Goal: Task Accomplishment & Management: Manage account settings

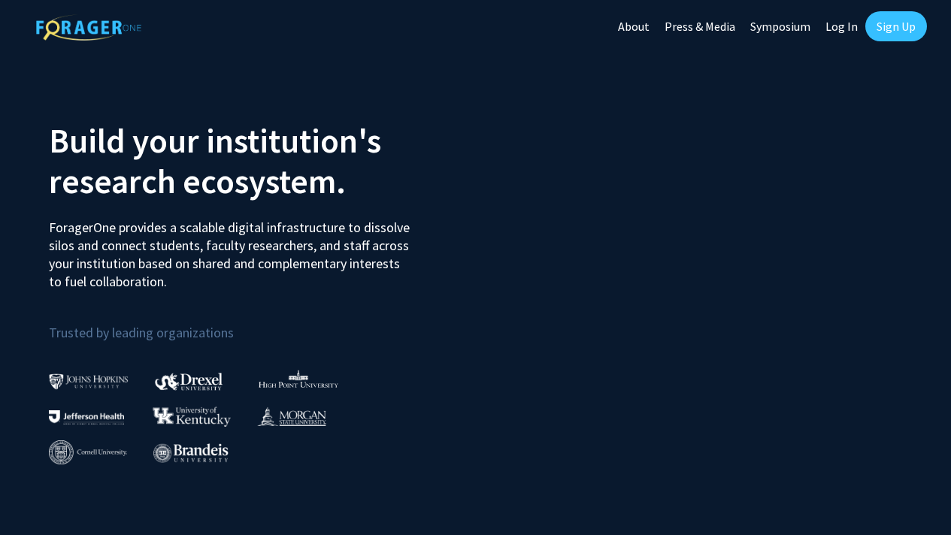
click at [884, 23] on link "Sign Up" at bounding box center [896, 26] width 62 height 30
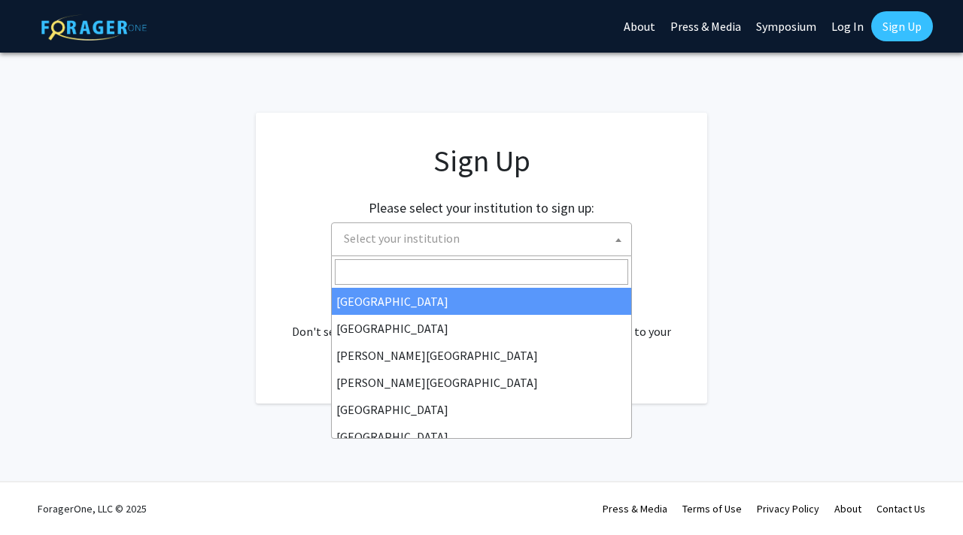
click at [506, 241] on span "Select your institution" at bounding box center [484, 238] width 293 height 31
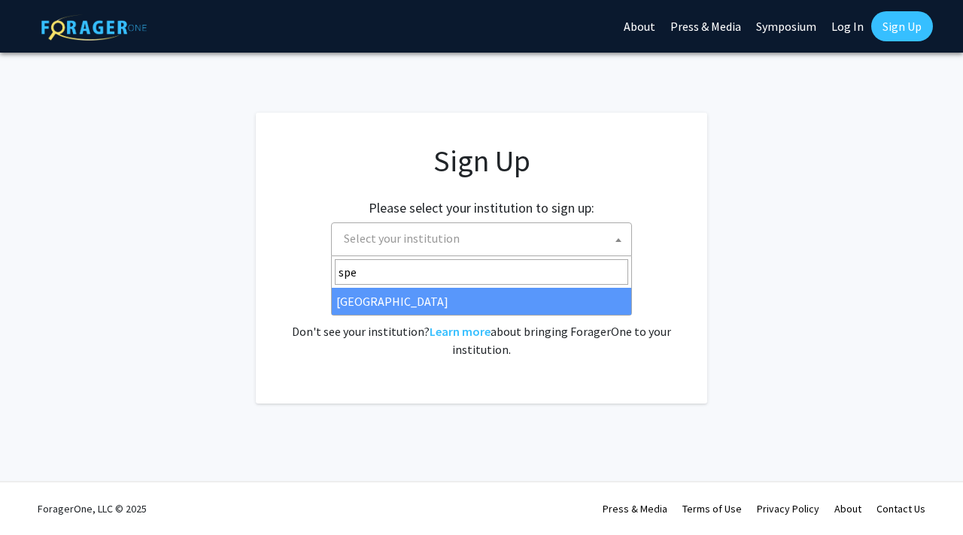
type input "spel"
select select "4"
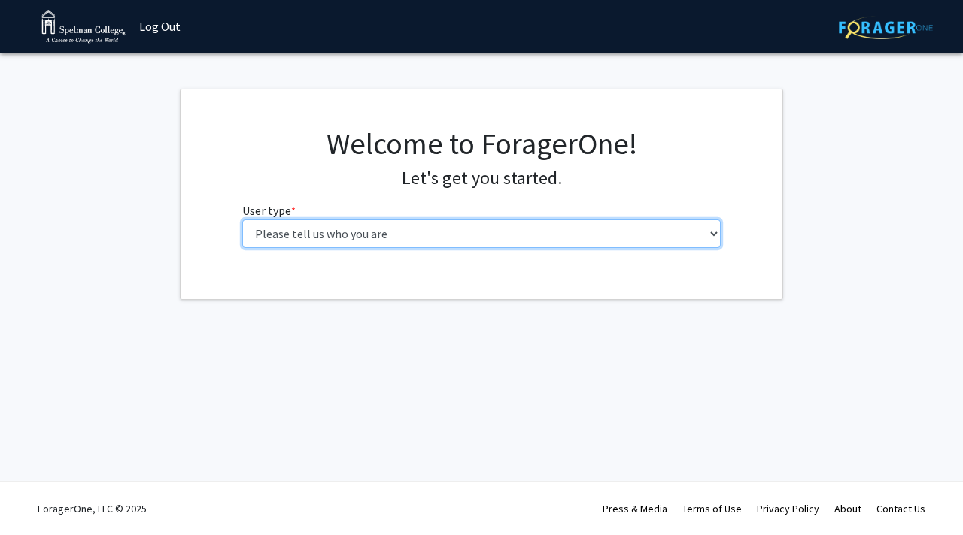
click at [454, 226] on select "Please tell us who you are Undergraduate Student Master's Student Doctoral Cand…" at bounding box center [481, 234] width 479 height 29
select select "1: undergrad"
click at [242, 220] on select "Please tell us who you are Undergraduate Student Master's Student Doctoral Cand…" at bounding box center [481, 234] width 479 height 29
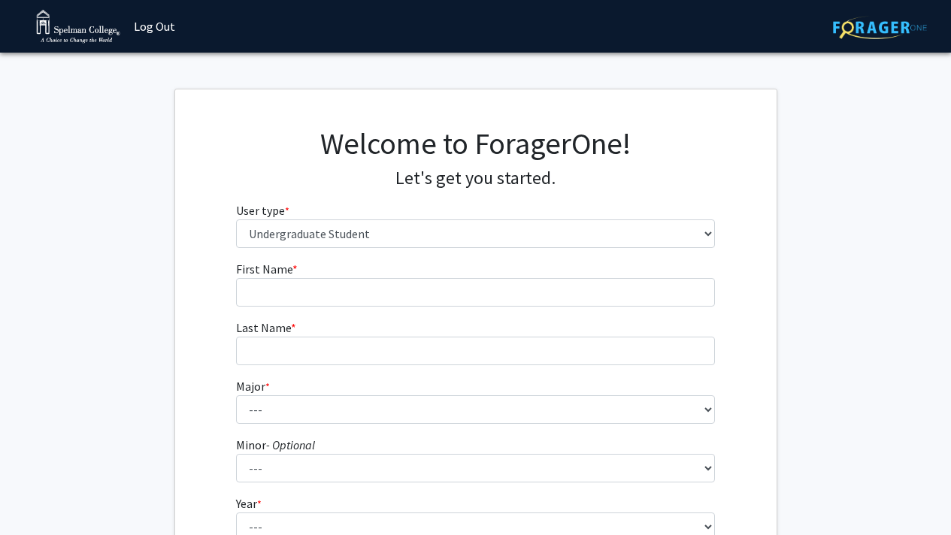
click at [444, 316] on form "First Name * required Last Name * required Major * required --- Art Art History…" at bounding box center [475, 443] width 479 height 367
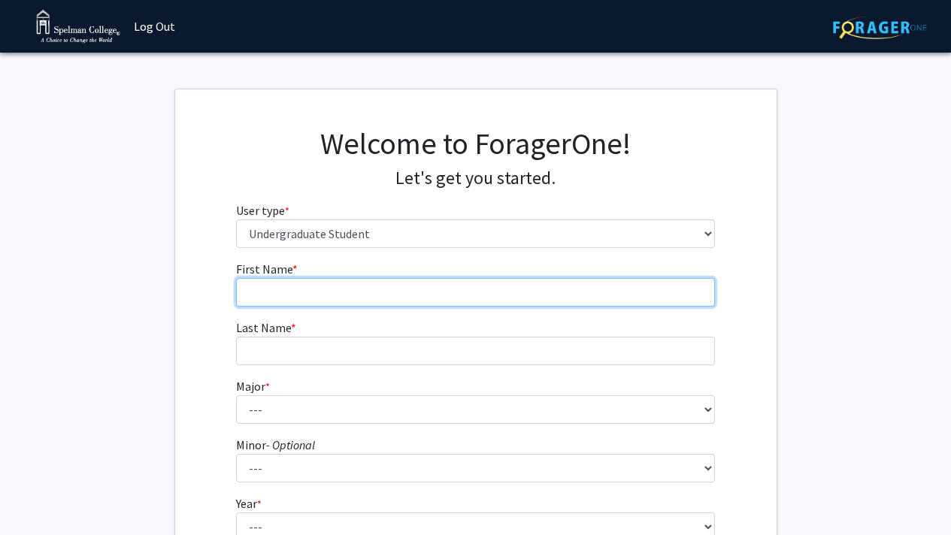
click at [444, 291] on input "First Name * required" at bounding box center [475, 292] width 479 height 29
type input "[PERSON_NAME]"
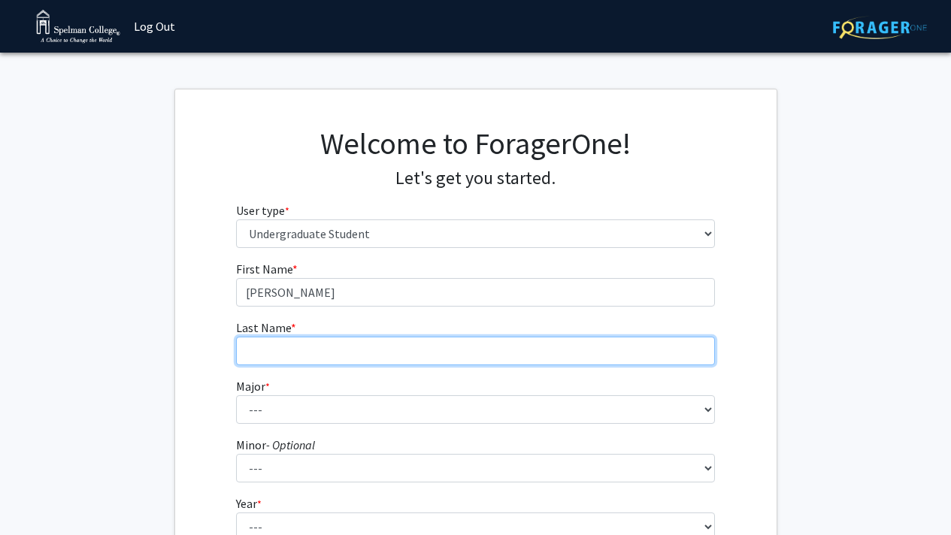
click at [389, 360] on input "Last Name * required" at bounding box center [475, 351] width 479 height 29
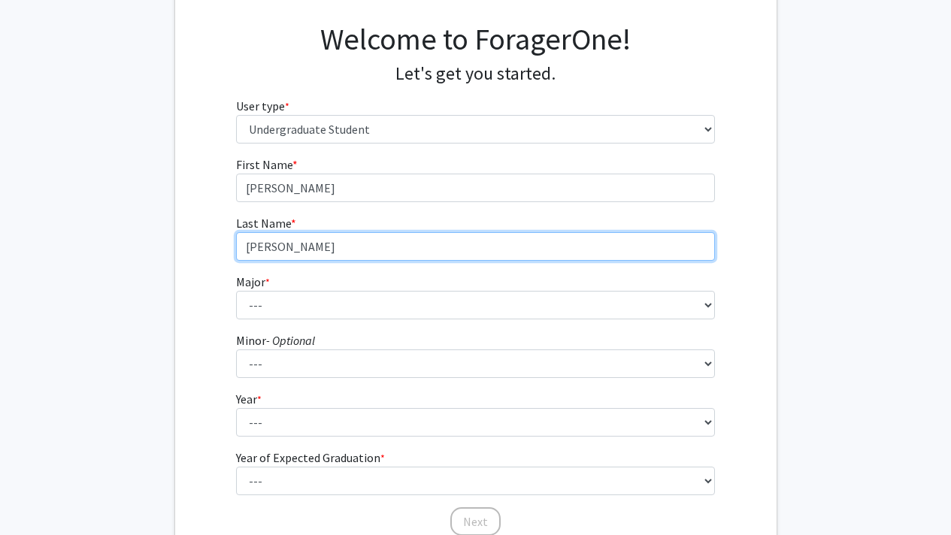
scroll to position [112, 0]
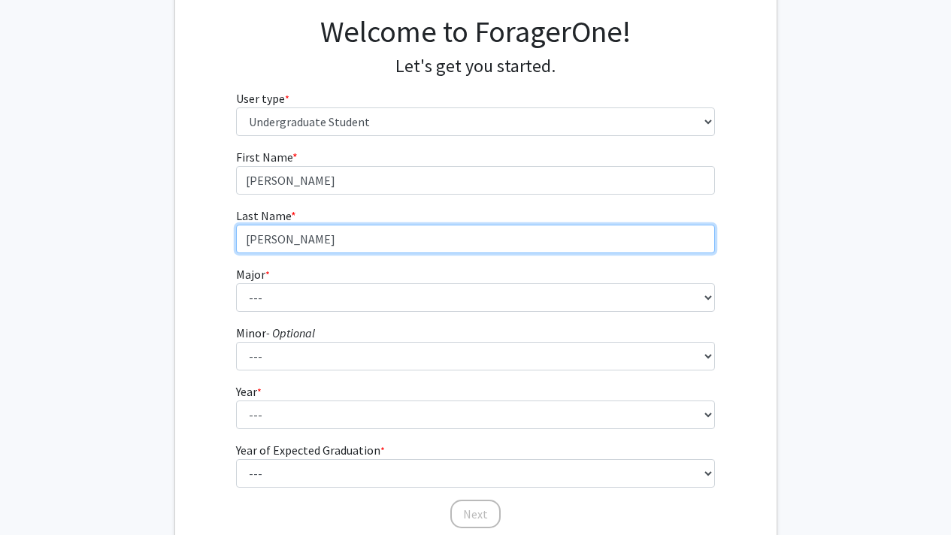
type input "[PERSON_NAME]"
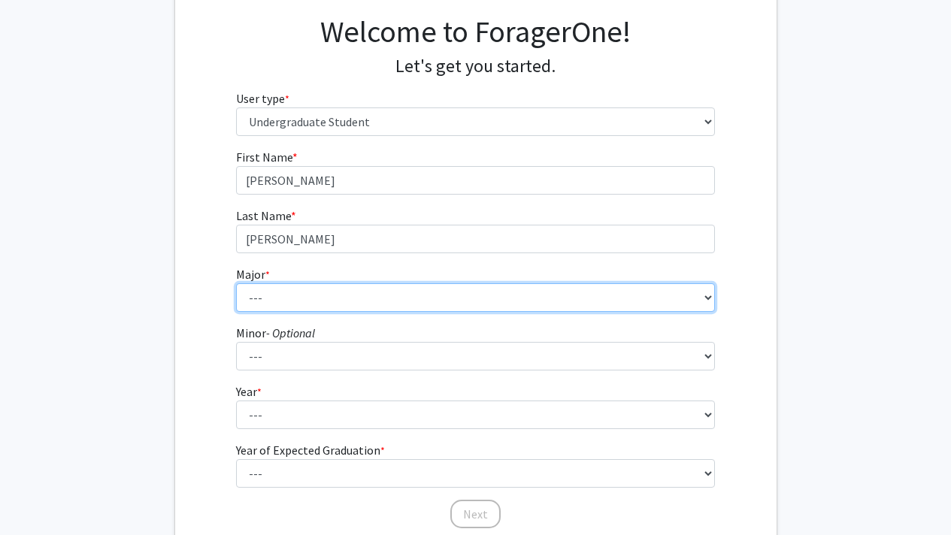
click at [298, 291] on select "--- Art Art History Biochemistry Biology Chemistry Comparative Women’s Studies …" at bounding box center [475, 297] width 479 height 29
select select "28: 274"
click at [236, 283] on select "--- Art Art History Biochemistry Biology Chemistry Comparative Women’s Studies …" at bounding box center [475, 297] width 479 height 29
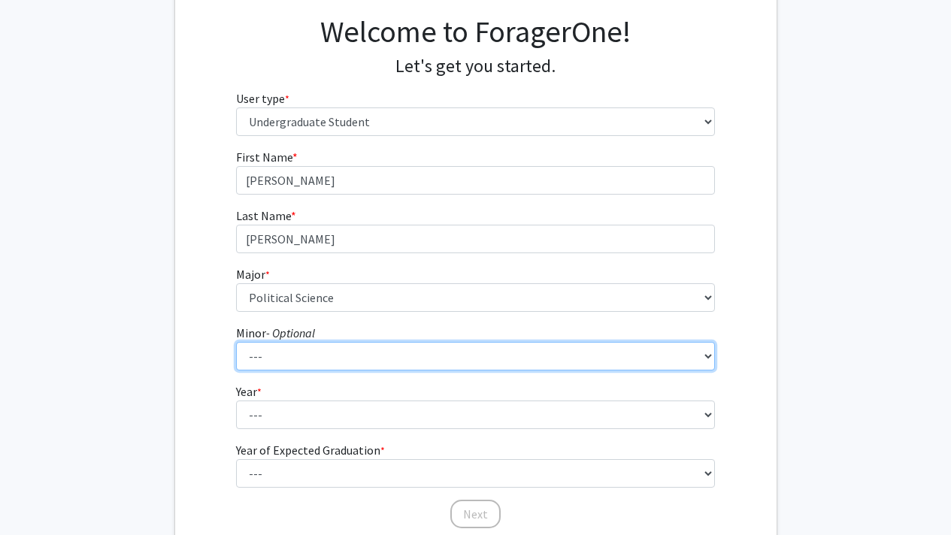
click at [267, 362] on select "--- African Diaspora Studies Anthropology Art History Asian Studies Biochemistr…" at bounding box center [475, 356] width 479 height 29
select select "32: 156"
click at [236, 342] on select "--- African Diaspora Studies Anthropology Art History Asian Studies Biochemistr…" at bounding box center [475, 356] width 479 height 29
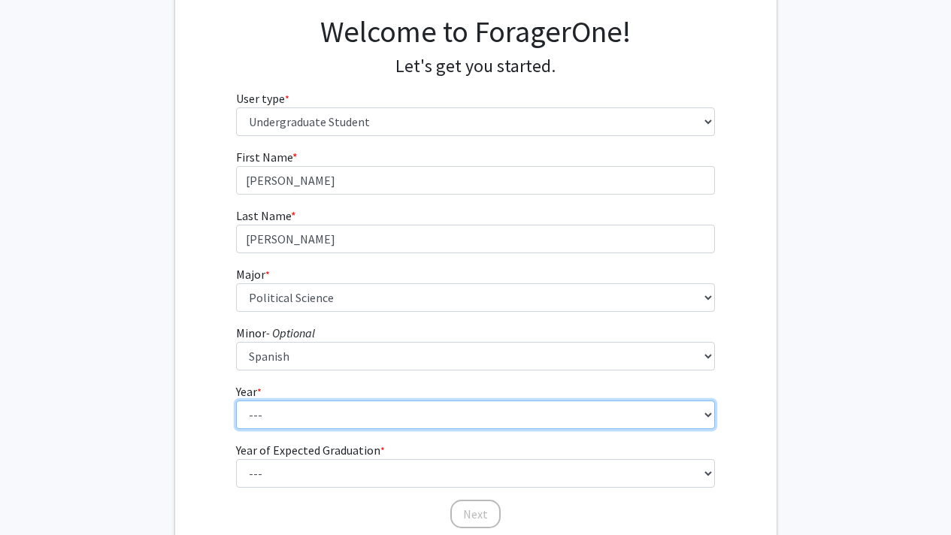
click at [368, 418] on select "--- First-year Sophomore Junior Senior Postbaccalaureate Certificate" at bounding box center [475, 415] width 479 height 29
select select "1: first-year"
click at [236, 401] on select "--- First-year Sophomore Junior Senior Postbaccalaureate Certificate" at bounding box center [475, 415] width 479 height 29
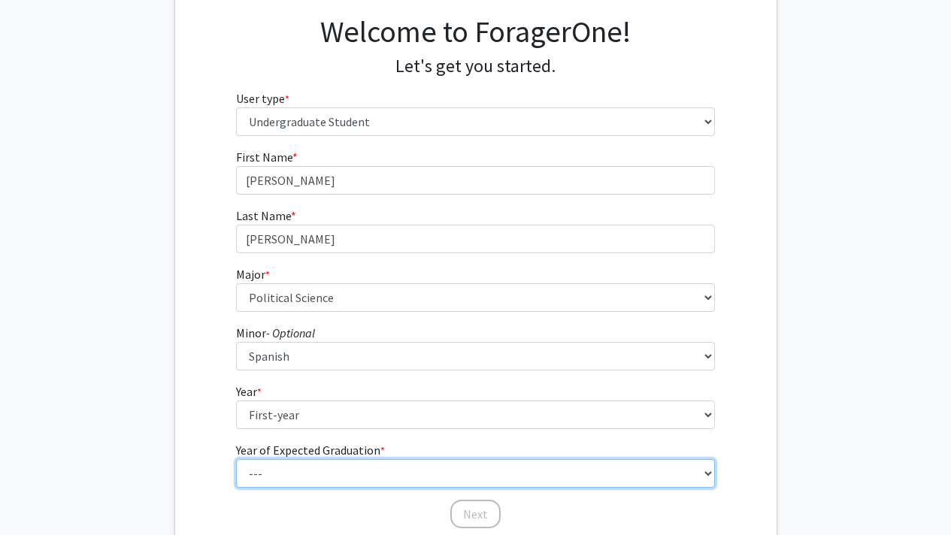
click at [338, 472] on select "--- 2025 2026 2027 2028 2029 2030 2031 2032 2033 2034" at bounding box center [475, 473] width 479 height 29
select select "5: 2029"
click at [236, 459] on select "--- 2025 2026 2027 2028 2029 2030 2031 2032 2033 2034" at bounding box center [475, 473] width 479 height 29
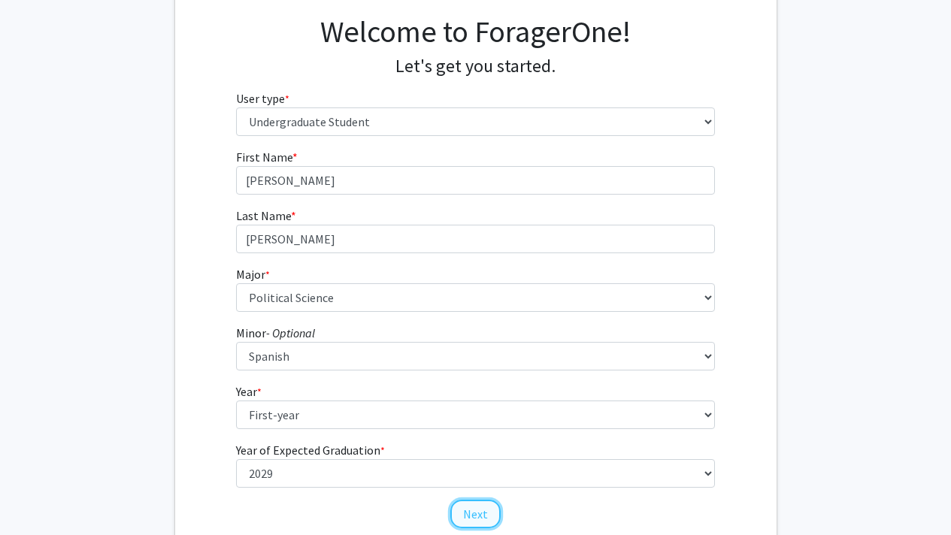
click at [478, 511] on button "Next" at bounding box center [475, 514] width 50 height 29
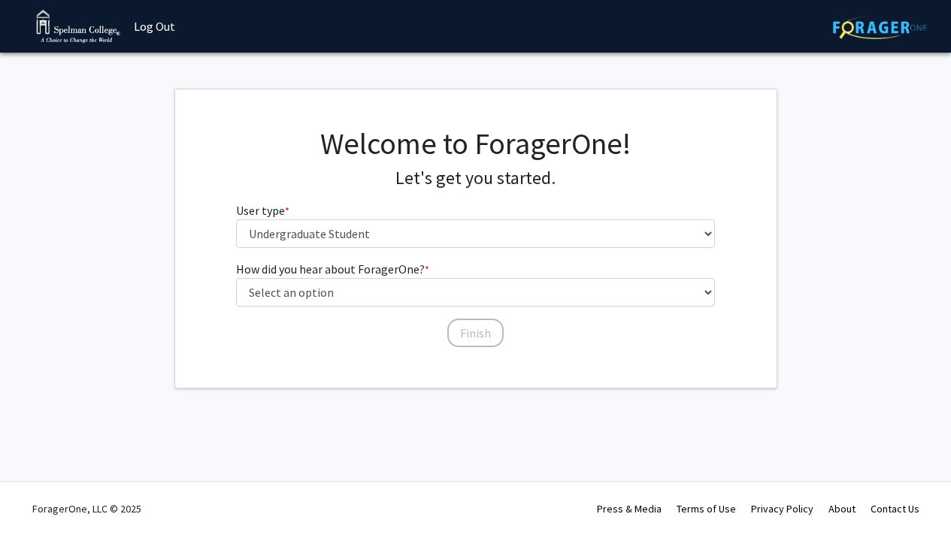
scroll to position [0, 0]
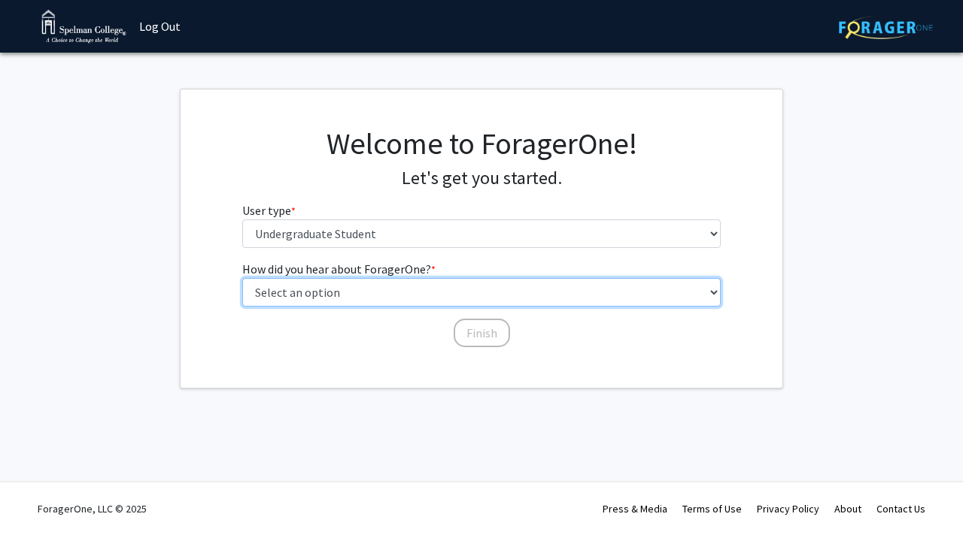
click at [452, 292] on select "Select an option Peer/student recommendation Faculty/staff recommendation Unive…" at bounding box center [481, 292] width 479 height 29
select select "2: faculty_recommendation"
click at [242, 278] on select "Select an option Peer/student recommendation Faculty/staff recommendation Unive…" at bounding box center [481, 292] width 479 height 29
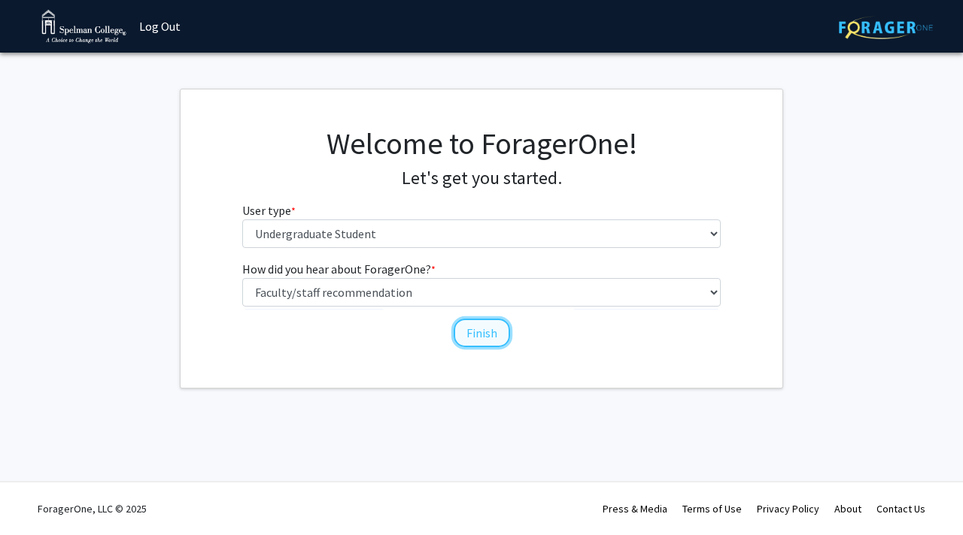
click at [484, 320] on button "Finish" at bounding box center [481, 333] width 56 height 29
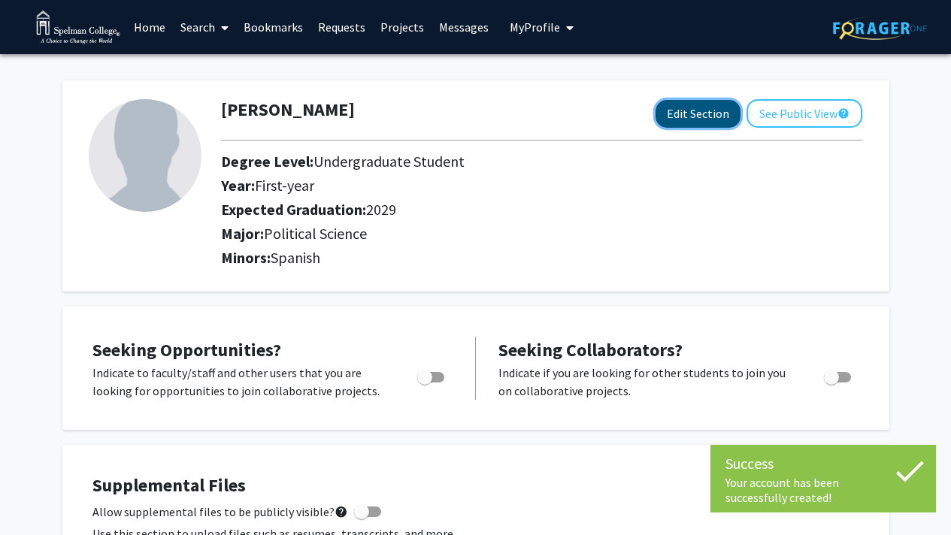
click at [705, 117] on button "Edit Section" at bounding box center [698, 114] width 85 height 28
select select "first-year"
select select "2029"
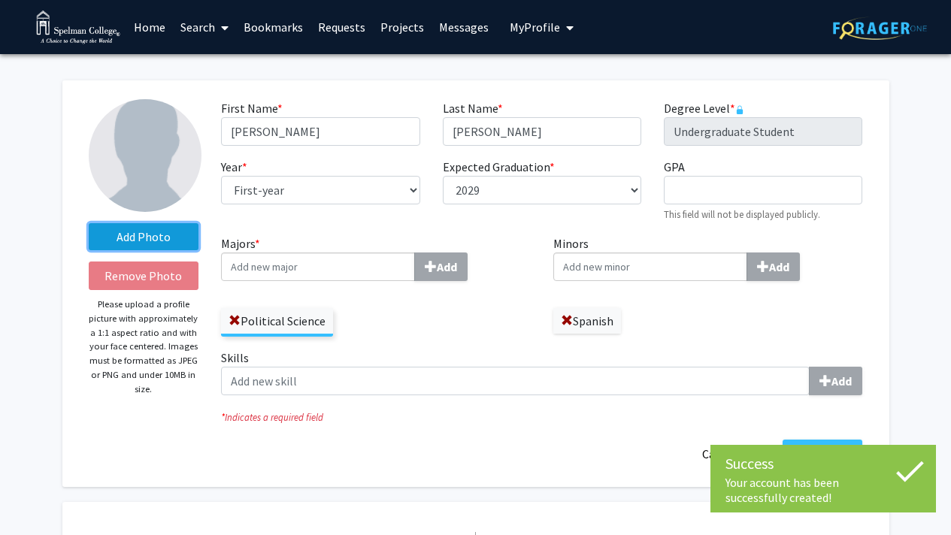
click at [132, 241] on label "Add Photo" at bounding box center [144, 236] width 111 height 27
click at [0, 0] on input "Add Photo" at bounding box center [0, 0] width 0 height 0
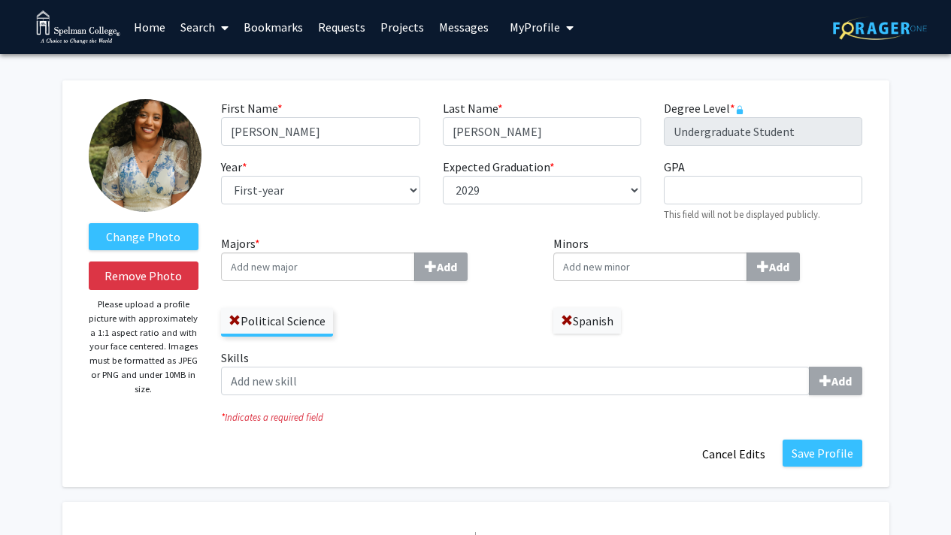
click at [415, 274] on input "Minors Add" at bounding box center [318, 267] width 194 height 29
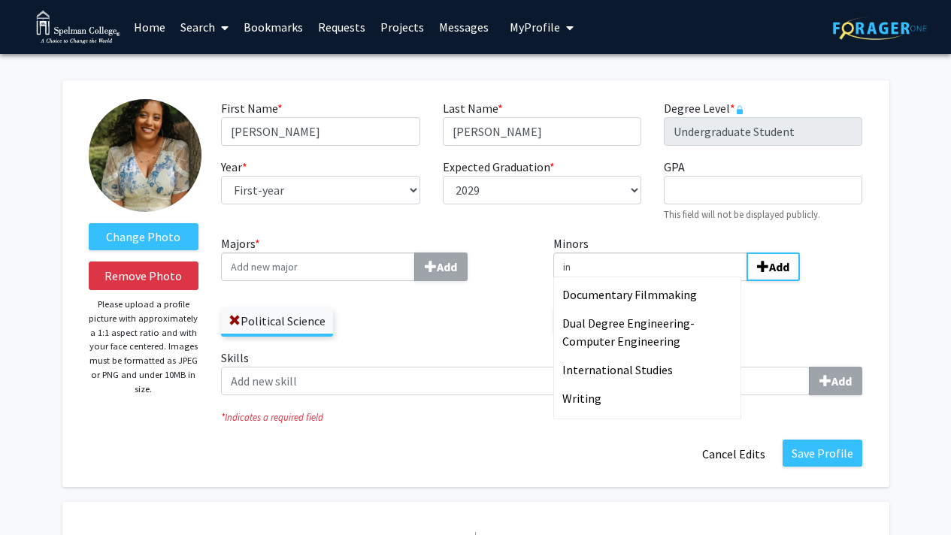
type input "i"
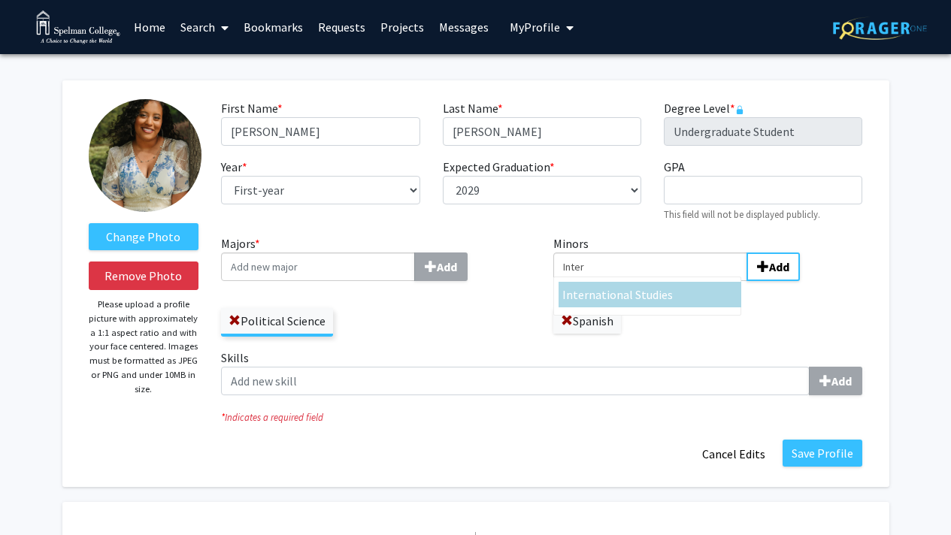
type input "Inter"
click at [699, 293] on div "Inter national Studies" at bounding box center [649, 295] width 175 height 18
click at [699, 281] on input "Inter" at bounding box center [650, 267] width 194 height 29
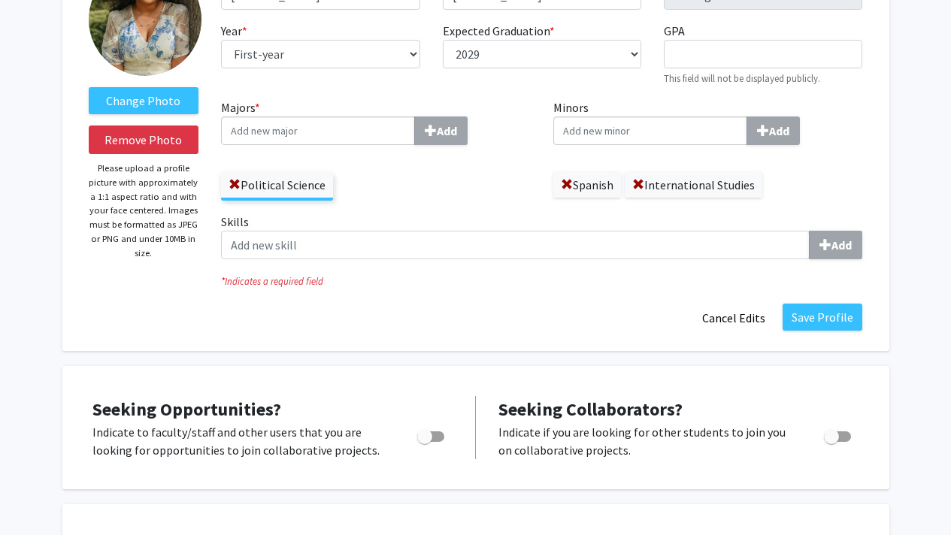
scroll to position [138, 0]
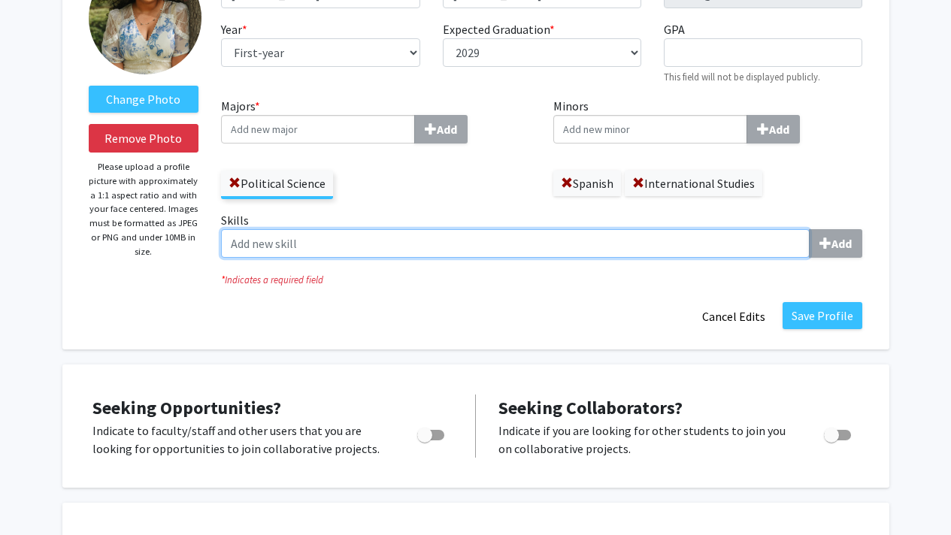
click at [375, 250] on input "Skills Add" at bounding box center [515, 243] width 589 height 29
type input "Flexability"
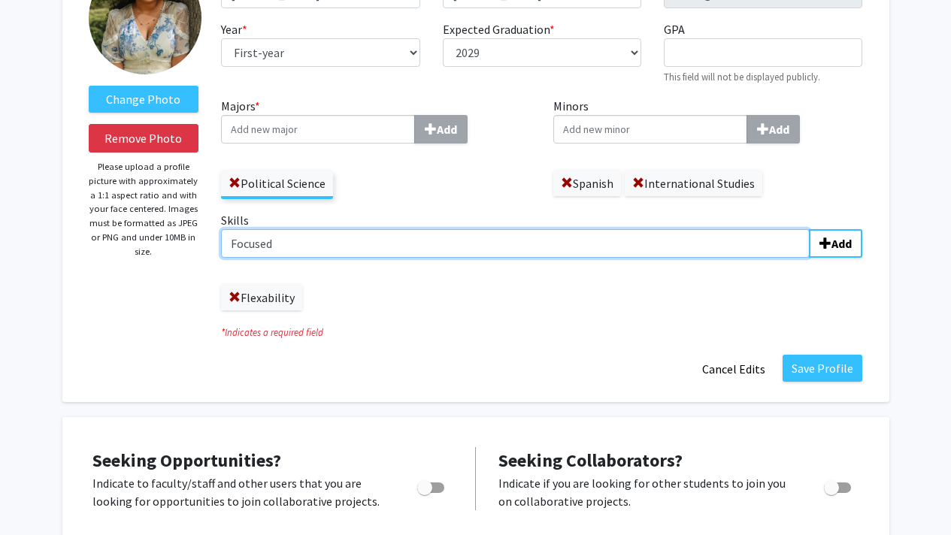
type input "Focused"
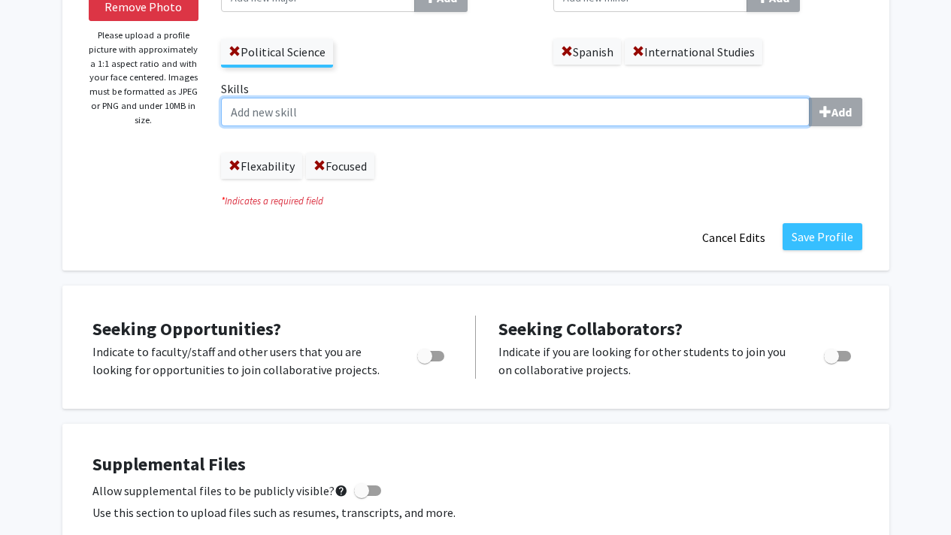
scroll to position [273, 0]
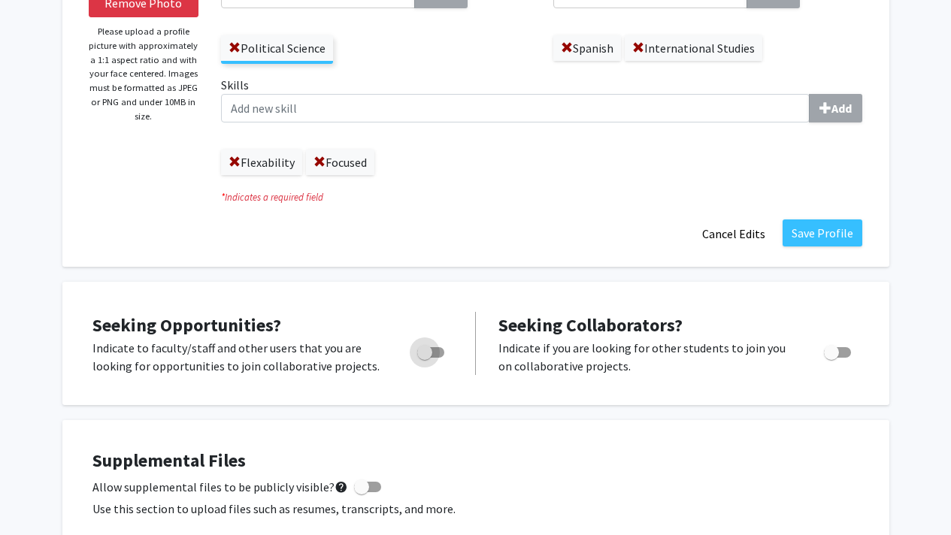
click at [432, 359] on label "Toggle" at bounding box center [427, 353] width 33 height 18
click at [425, 359] on input "Are you actively seeking opportunities?" at bounding box center [424, 358] width 1 height 1
checkbox input "true"
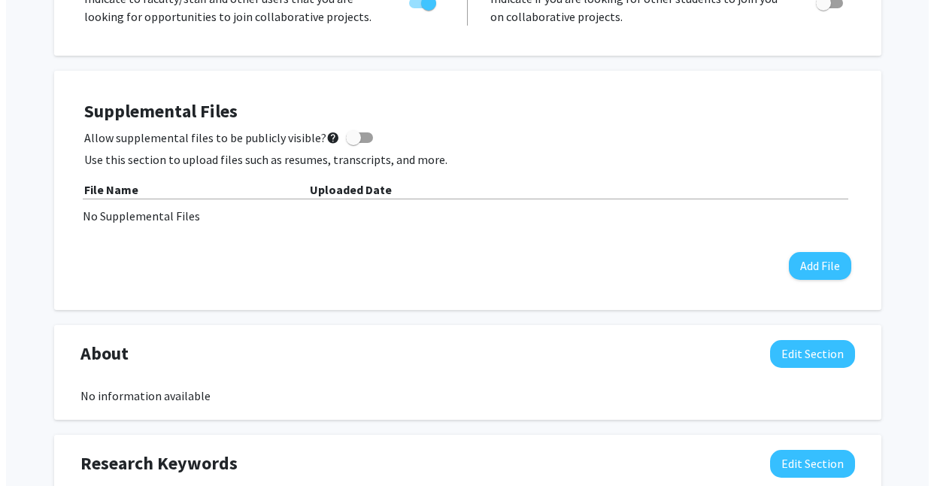
scroll to position [626, 0]
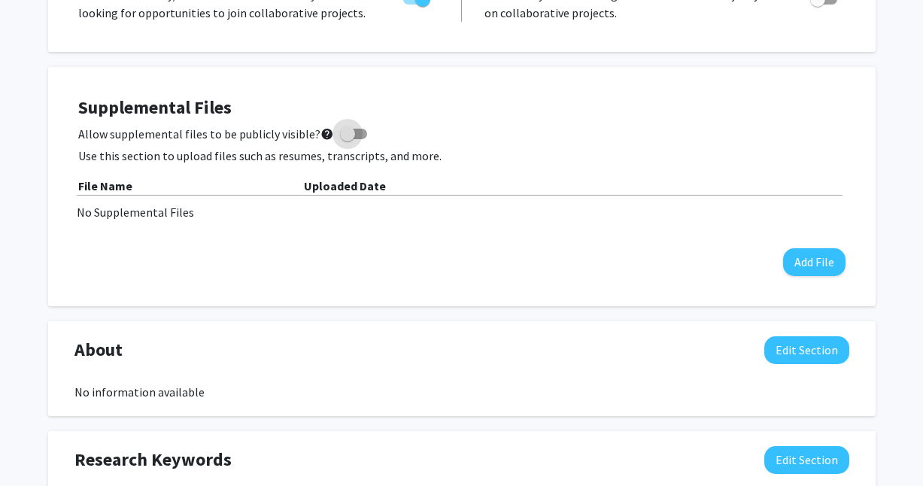
click at [346, 138] on span at bounding box center [347, 133] width 15 height 15
click at [347, 139] on input "Allow supplemental files to be publicly visible? help" at bounding box center [347, 139] width 1 height 1
checkbox input "true"
click at [820, 271] on button "Add File" at bounding box center [814, 262] width 62 height 28
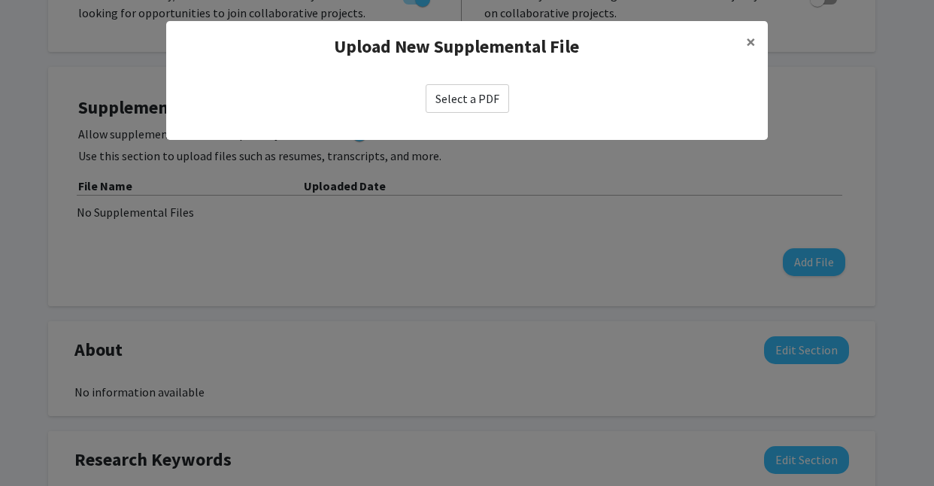
click at [447, 111] on label "Select a PDF" at bounding box center [467, 98] width 83 height 29
click at [0, 0] on input "Select a PDF" at bounding box center [0, 0] width 0 height 0
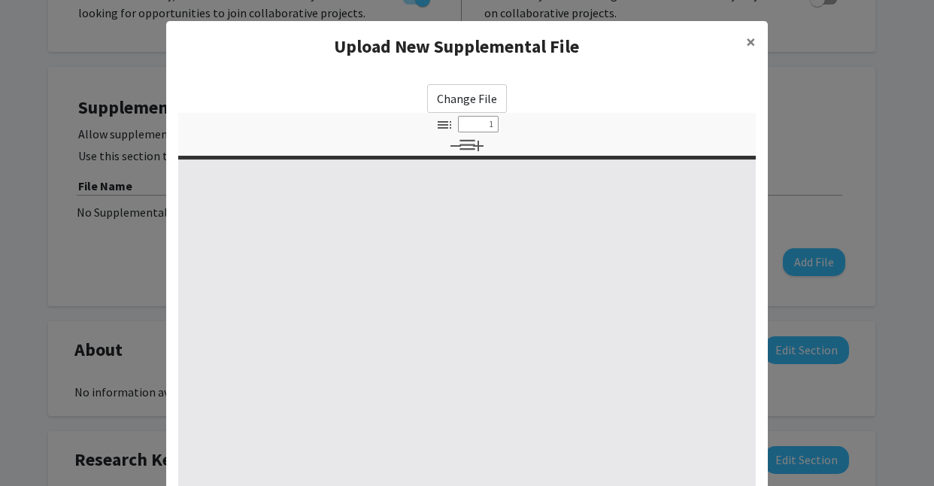
select select "custom"
type input "0"
select select "custom"
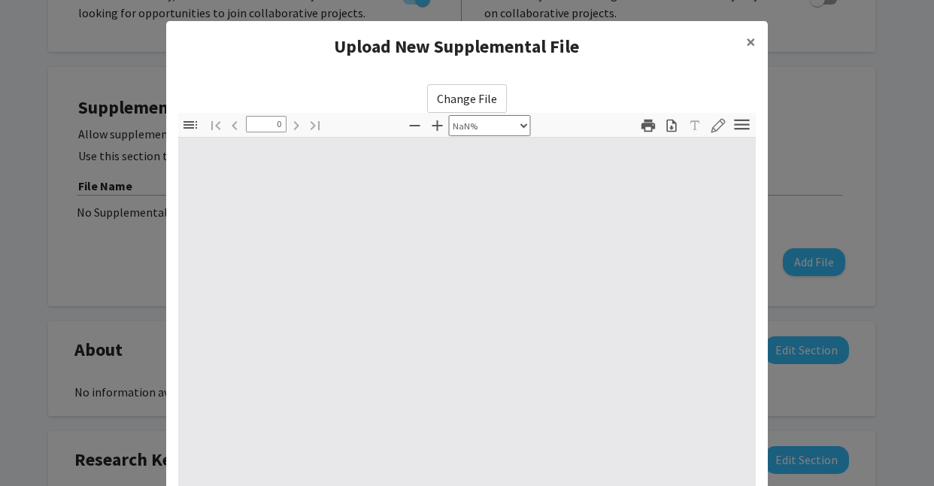
type input "1"
select select "auto"
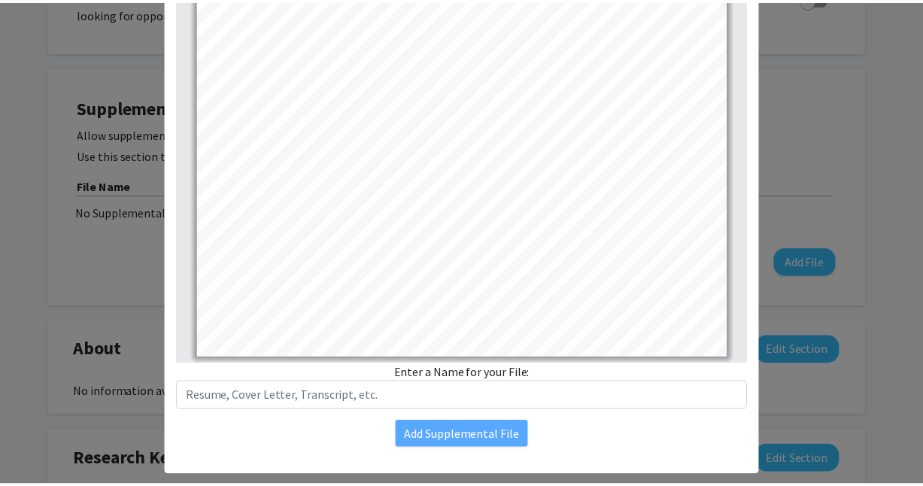
scroll to position [226, 0]
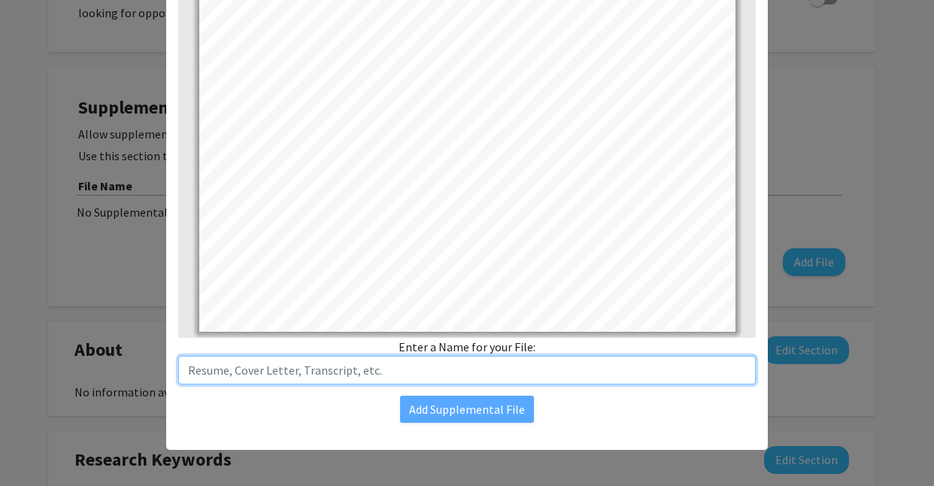
click at [474, 375] on input "text" at bounding box center [467, 370] width 578 height 29
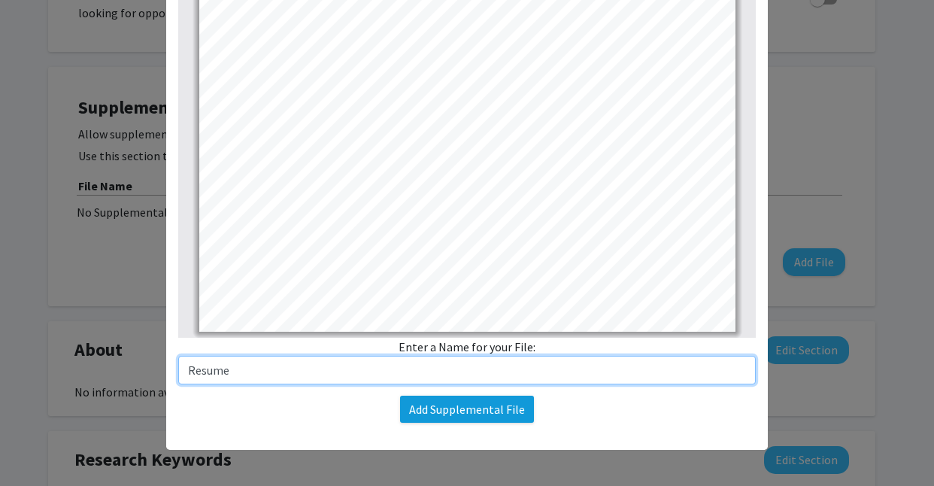
type input "Resume"
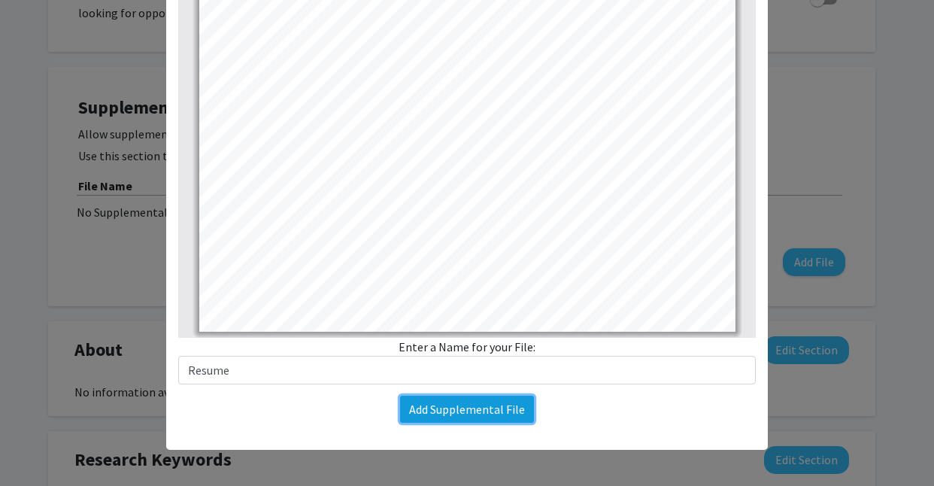
click at [417, 409] on button "Add Supplemental File" at bounding box center [467, 409] width 134 height 27
